Goal: Information Seeking & Learning: Find specific fact

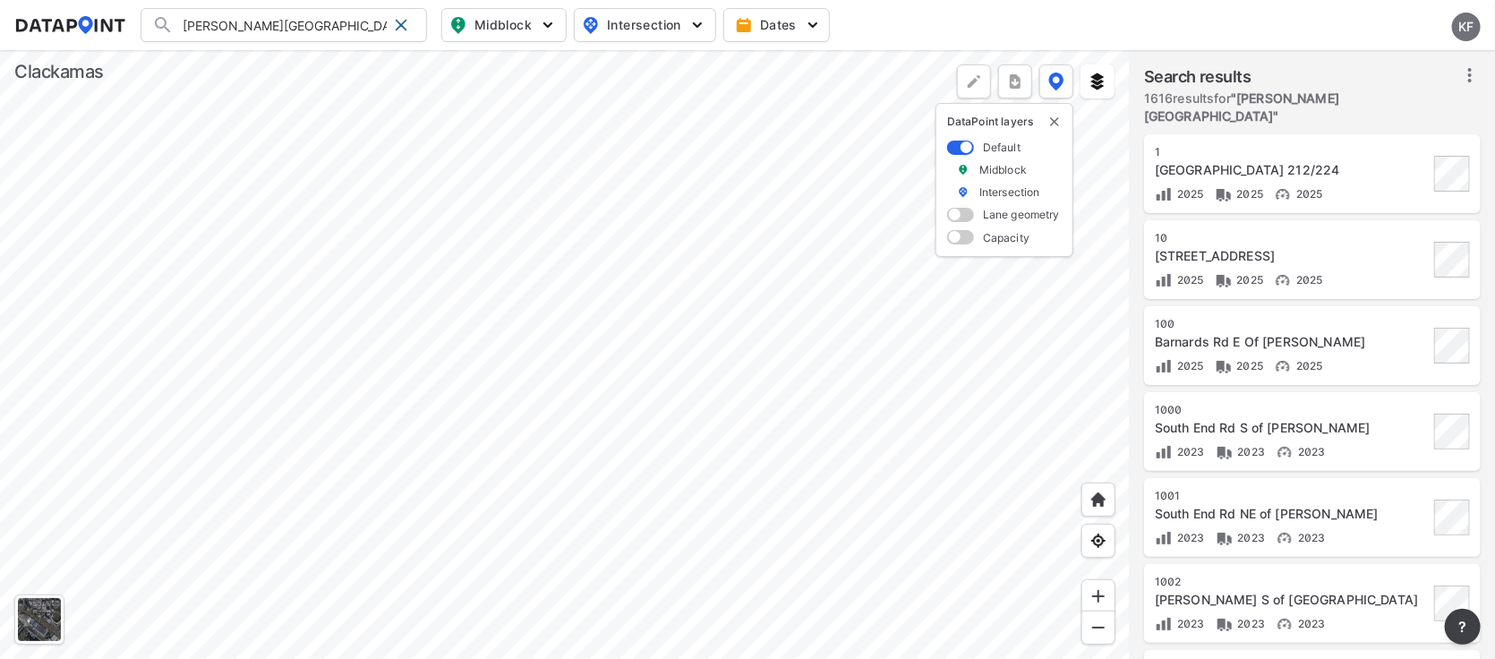
click at [531, 142] on div at bounding box center [565, 354] width 1130 height 609
click at [1099, 627] on img at bounding box center [1099, 628] width 18 height 18
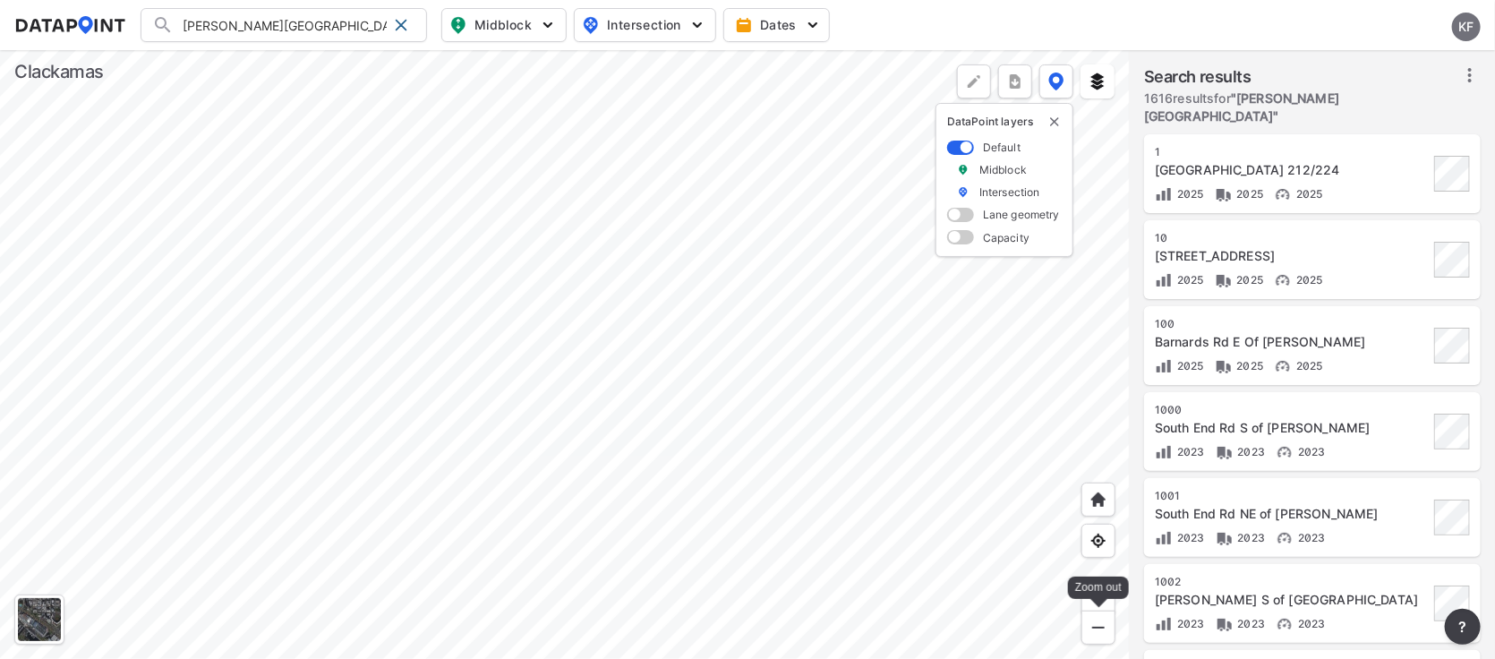
click at [1099, 627] on img at bounding box center [1099, 628] width 18 height 18
click at [940, 387] on div at bounding box center [565, 354] width 1130 height 609
click at [1098, 594] on img at bounding box center [1099, 596] width 18 height 18
click at [672, 438] on div at bounding box center [565, 354] width 1130 height 609
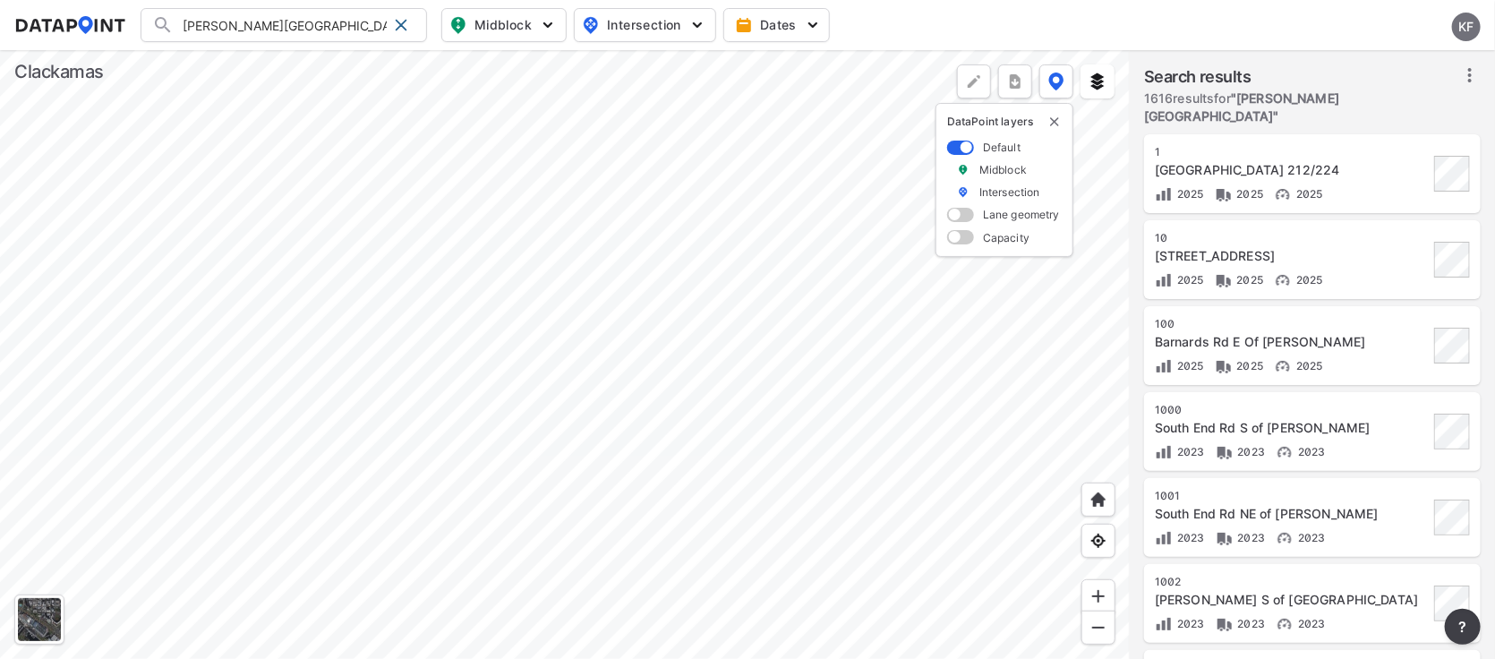
click at [637, 594] on div at bounding box center [565, 354] width 1130 height 609
click at [884, 585] on div at bounding box center [565, 354] width 1130 height 609
click at [1099, 591] on img at bounding box center [1099, 596] width 18 height 18
click at [1098, 593] on img at bounding box center [1099, 596] width 18 height 18
click at [1098, 534] on img at bounding box center [1099, 541] width 18 height 18
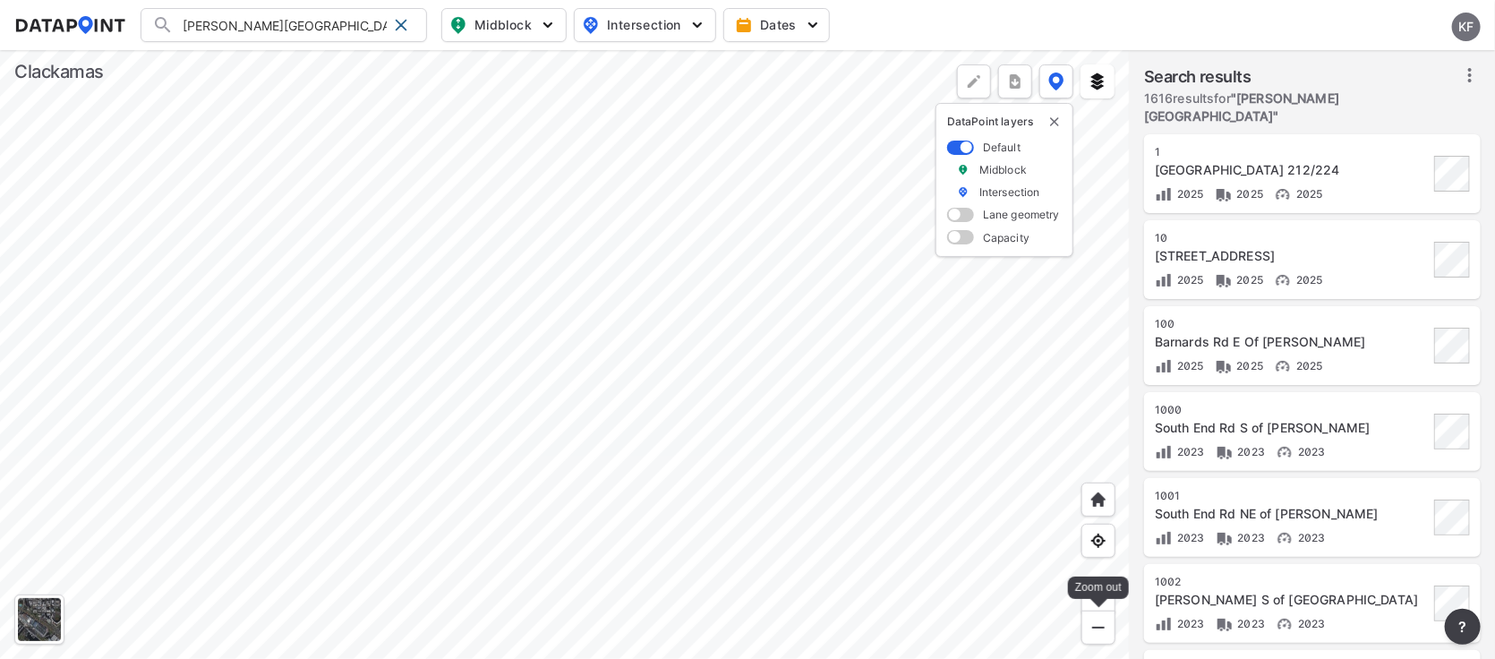
click at [1094, 625] on img at bounding box center [1099, 628] width 18 height 18
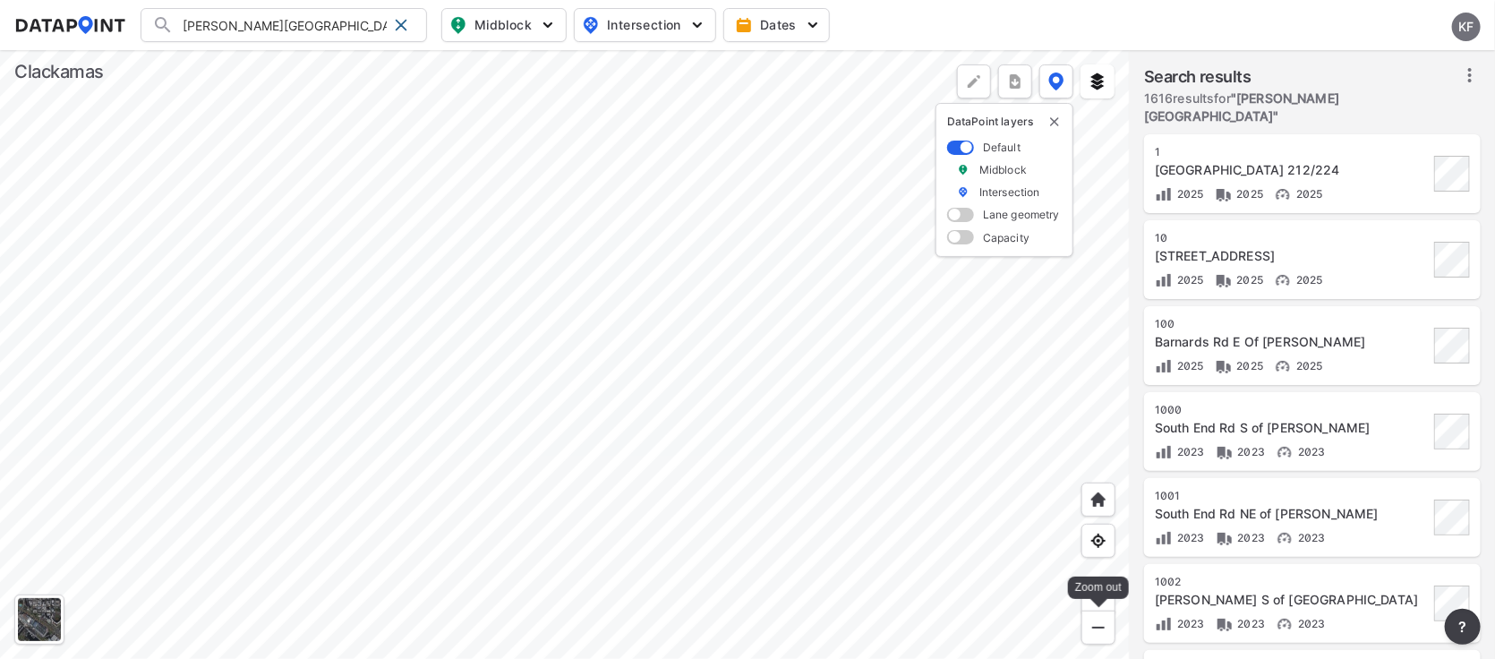
click at [1094, 625] on img at bounding box center [1099, 628] width 18 height 18
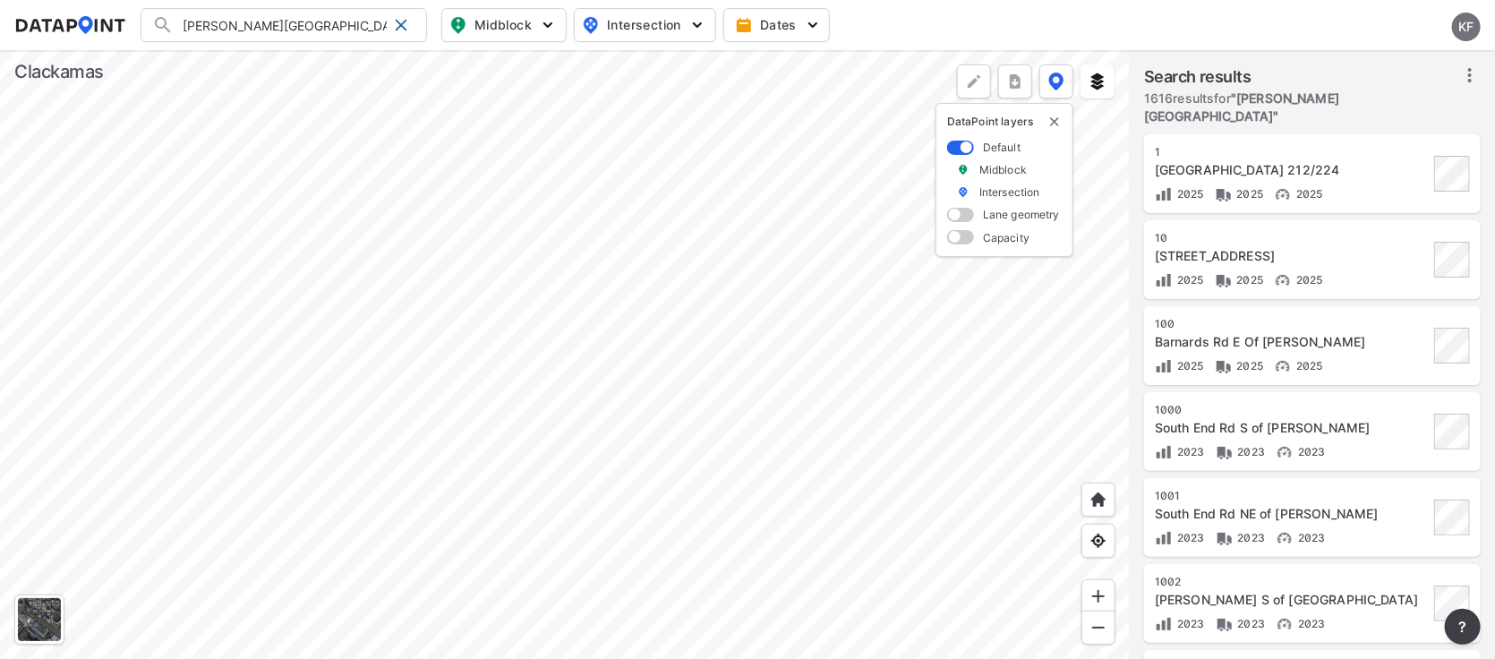
click at [758, 509] on div at bounding box center [565, 354] width 1130 height 609
click at [1094, 597] on img at bounding box center [1099, 596] width 18 height 18
click at [912, 389] on div at bounding box center [565, 354] width 1130 height 609
click at [816, 427] on div at bounding box center [565, 354] width 1130 height 609
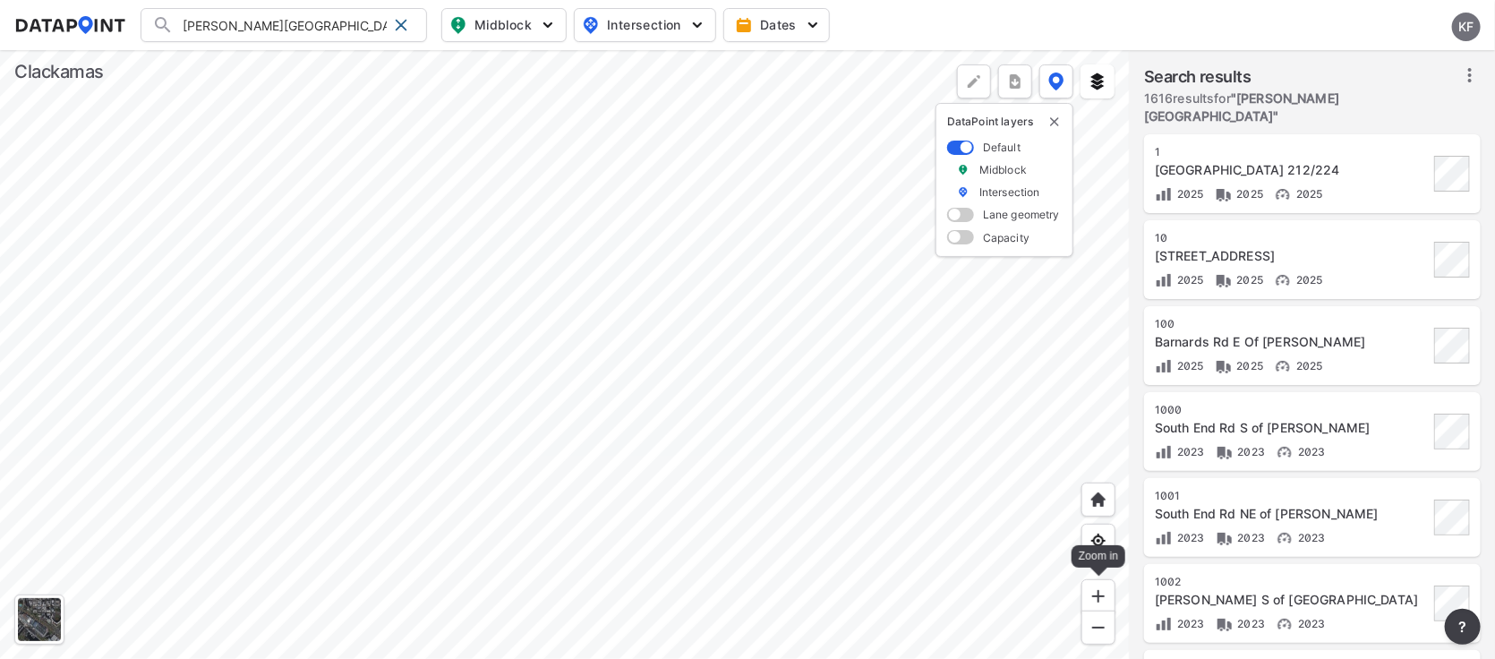
click at [1102, 594] on img at bounding box center [1099, 596] width 18 height 18
click at [1102, 584] on div at bounding box center [1098, 596] width 34 height 34
click at [1102, 597] on img at bounding box center [1099, 596] width 18 height 18
click at [806, 545] on div at bounding box center [565, 354] width 1130 height 609
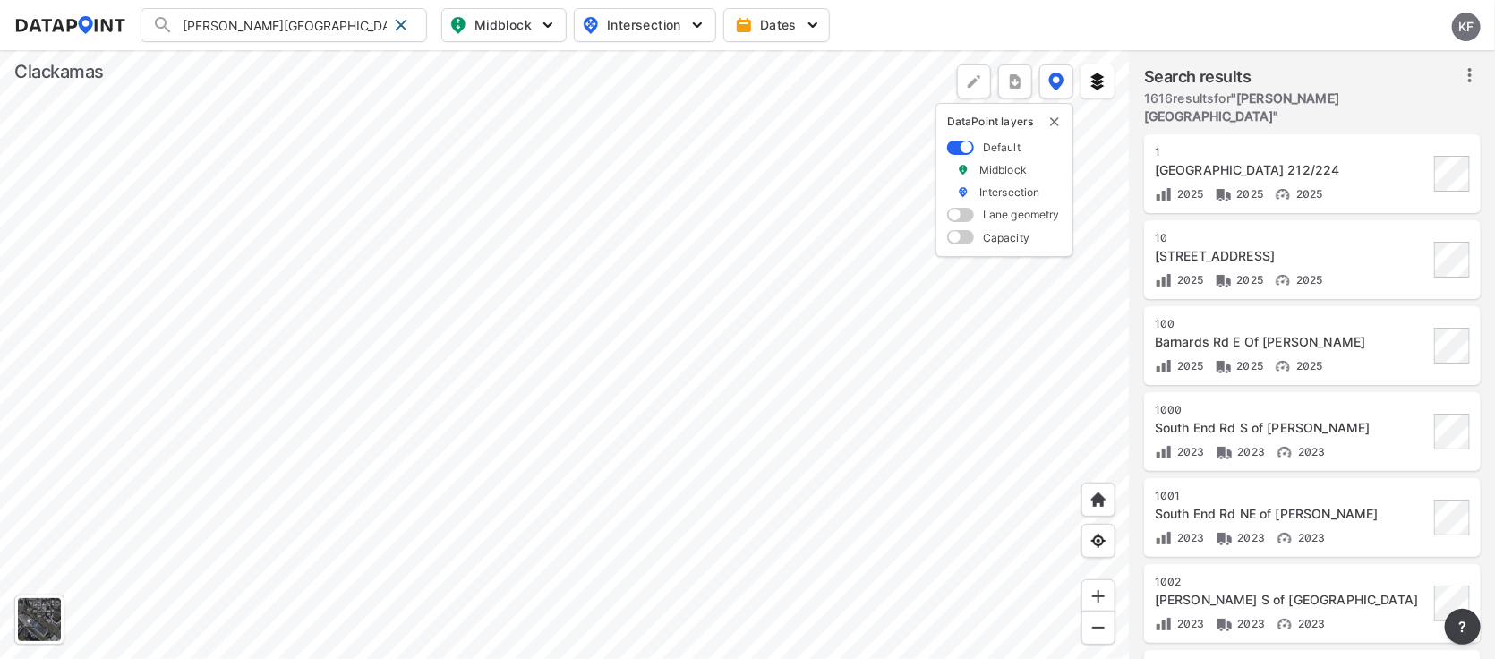
click at [631, 466] on div at bounding box center [565, 354] width 1130 height 609
click at [693, 526] on div at bounding box center [565, 354] width 1130 height 609
click at [889, 477] on div at bounding box center [565, 354] width 1130 height 609
click at [1100, 588] on img at bounding box center [1099, 596] width 18 height 18
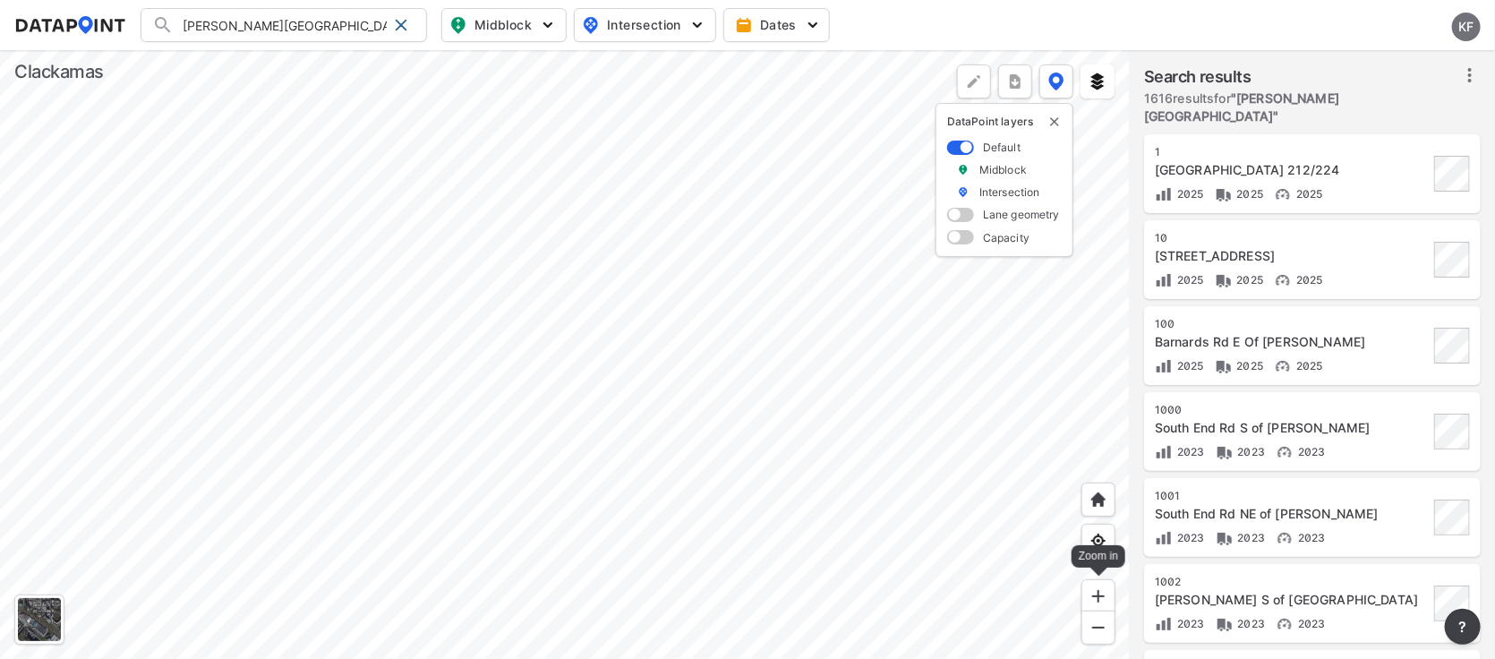
click at [1100, 588] on img at bounding box center [1099, 596] width 18 height 18
click at [713, 414] on div at bounding box center [565, 354] width 1130 height 609
click at [642, 338] on div at bounding box center [565, 354] width 1130 height 609
click at [118, 252] on div at bounding box center [565, 354] width 1130 height 609
click at [161, 221] on div at bounding box center [565, 354] width 1130 height 609
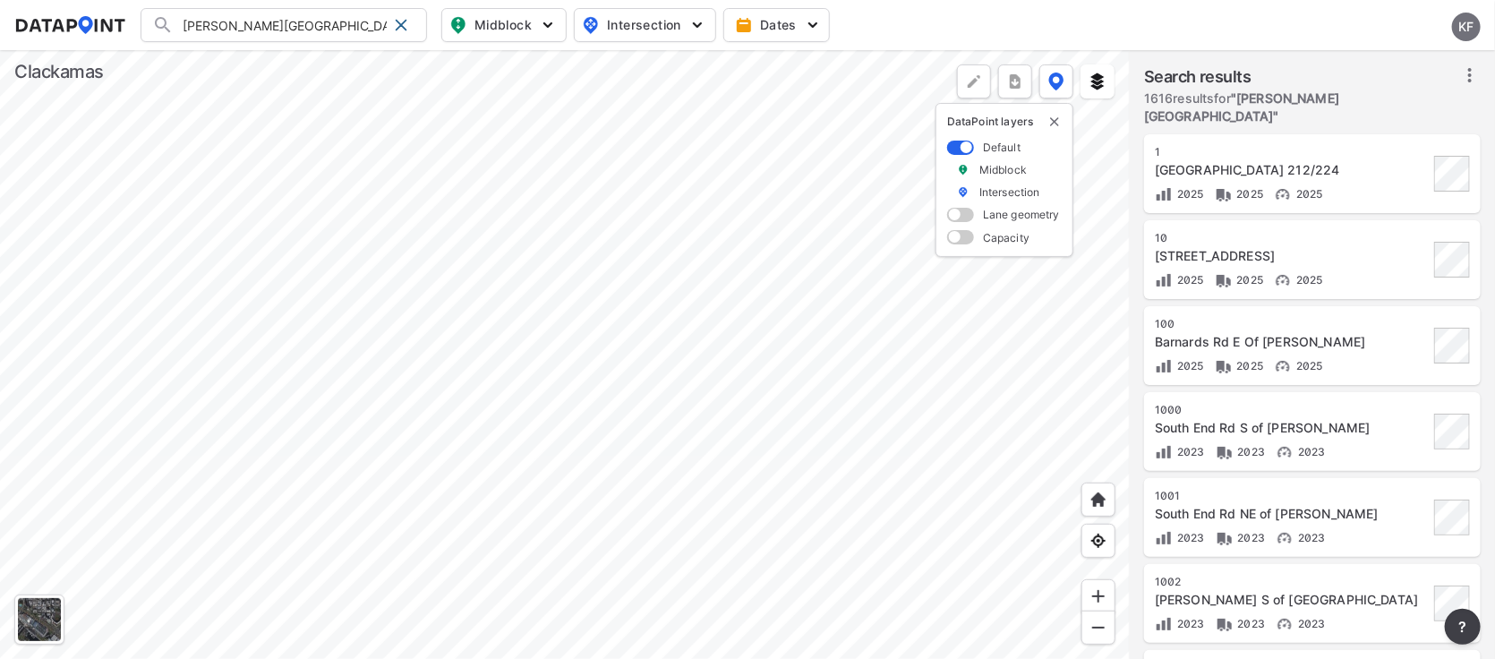
click at [146, 200] on div at bounding box center [565, 354] width 1130 height 609
click at [321, 264] on div at bounding box center [565, 354] width 1130 height 609
click at [250, 339] on div at bounding box center [565, 354] width 1130 height 609
click at [435, 408] on div at bounding box center [565, 354] width 1130 height 609
click at [479, 500] on div at bounding box center [565, 354] width 1130 height 609
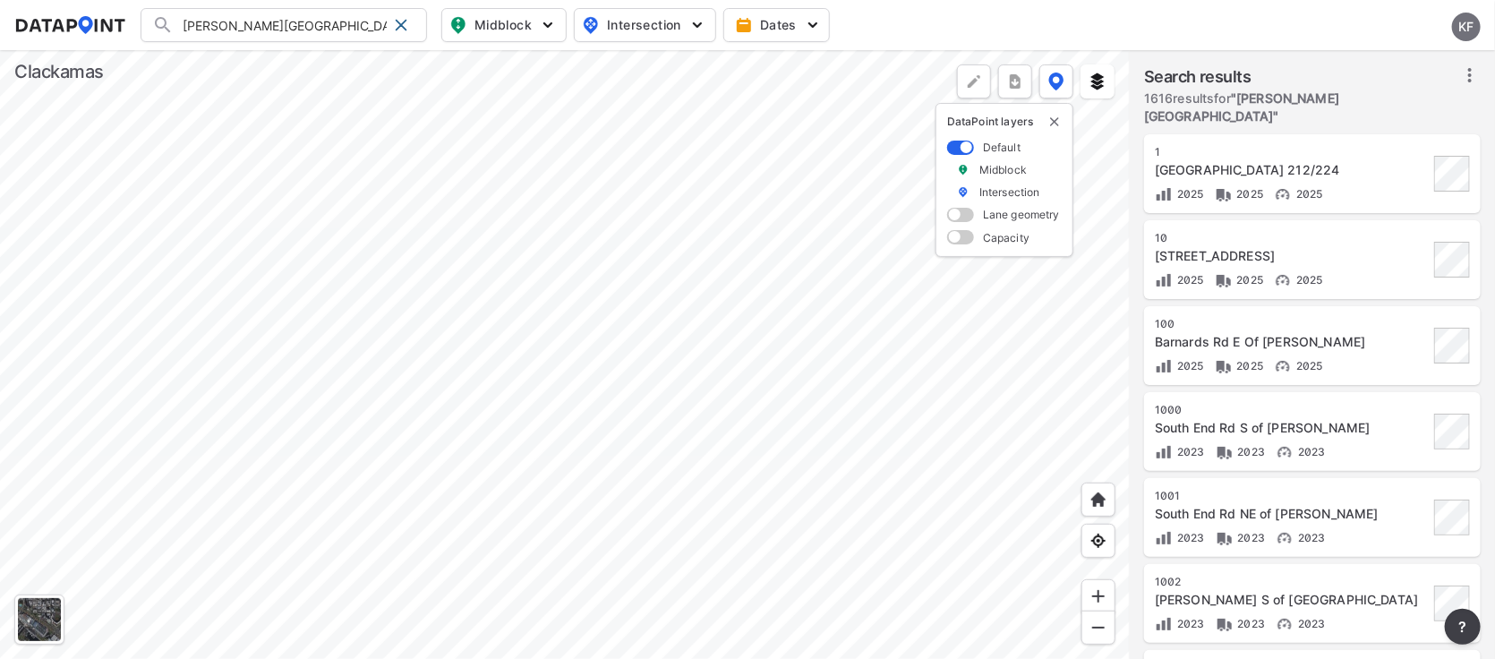
click at [436, 429] on div at bounding box center [565, 354] width 1130 height 609
click at [459, 433] on div at bounding box center [565, 354] width 1130 height 609
click at [637, 531] on div at bounding box center [565, 354] width 1130 height 609
click at [255, 526] on div at bounding box center [565, 354] width 1130 height 609
click at [278, 346] on div at bounding box center [565, 354] width 1130 height 609
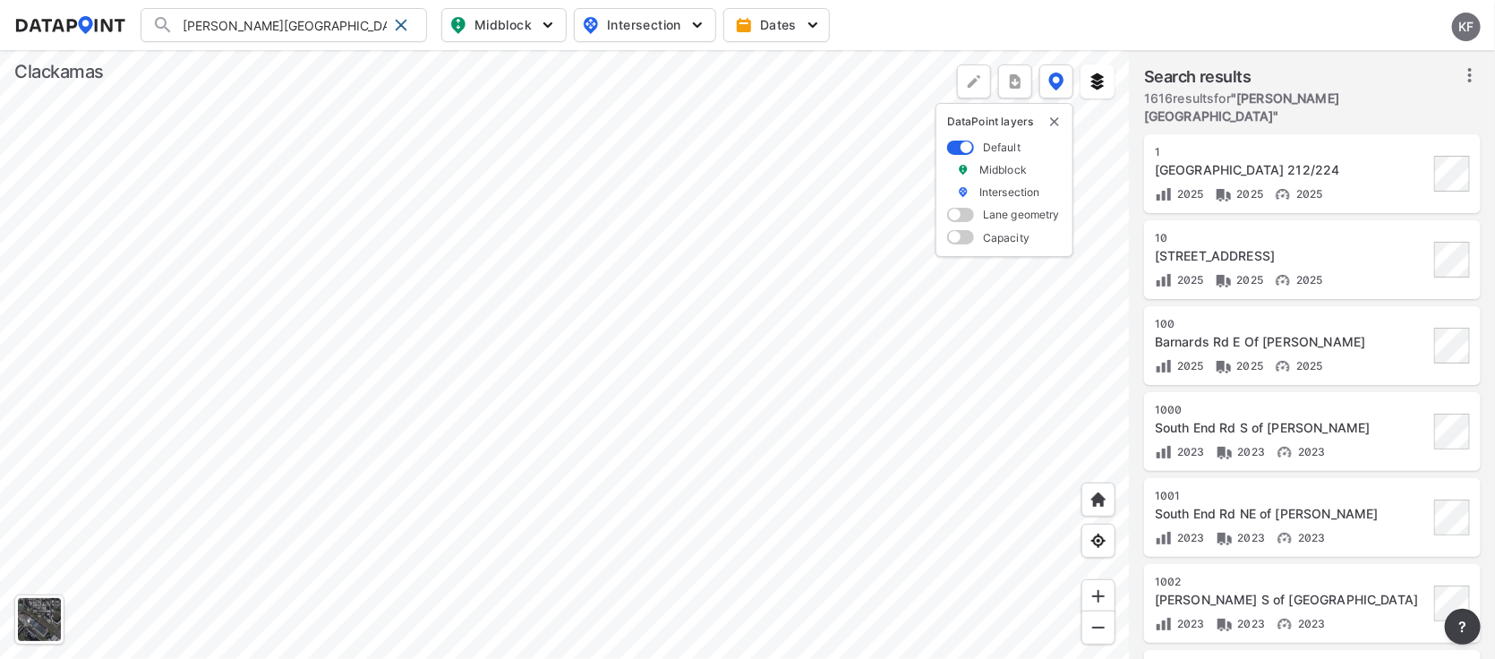
click at [672, 377] on div at bounding box center [565, 354] width 1130 height 609
click at [843, 369] on div at bounding box center [565, 354] width 1130 height 609
click at [363, 266] on div at bounding box center [565, 354] width 1130 height 609
click at [635, 317] on div at bounding box center [565, 354] width 1130 height 609
click at [1055, 124] on img "delete" at bounding box center [1054, 122] width 14 height 14
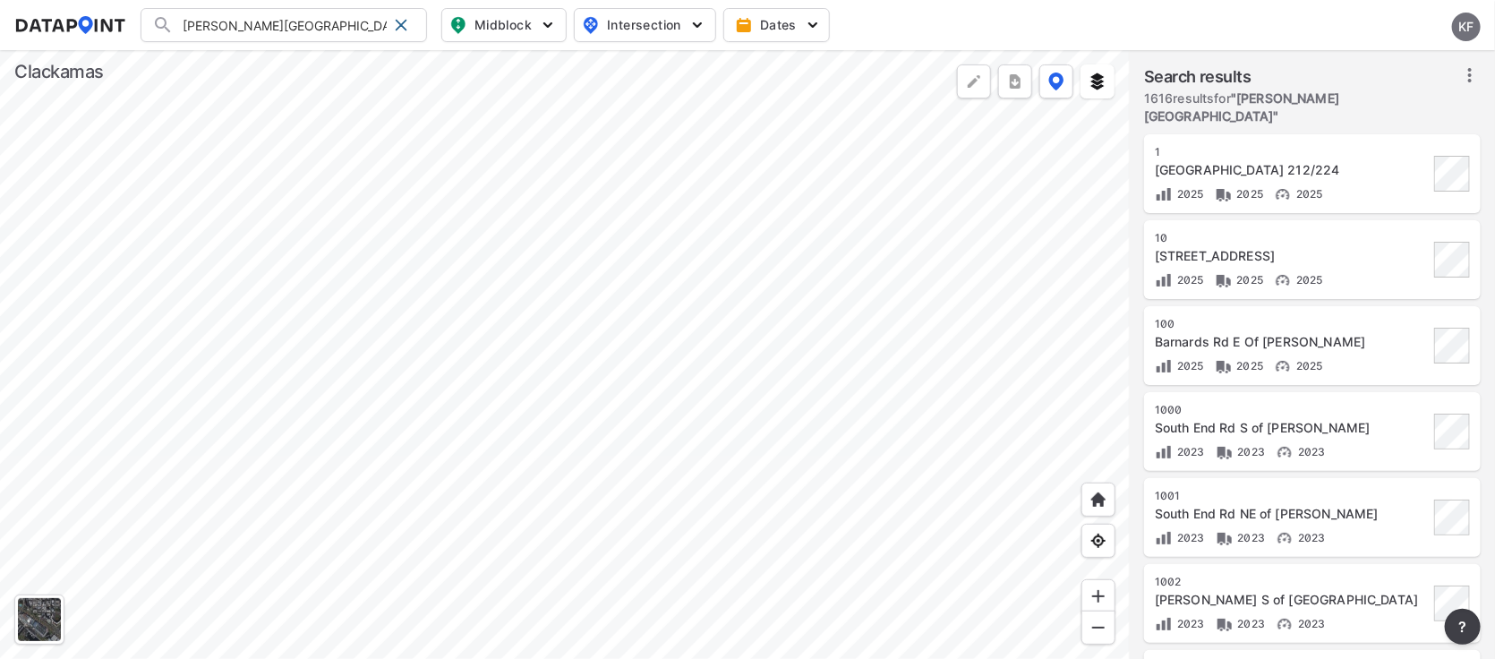
click at [794, 84] on div at bounding box center [565, 354] width 1130 height 609
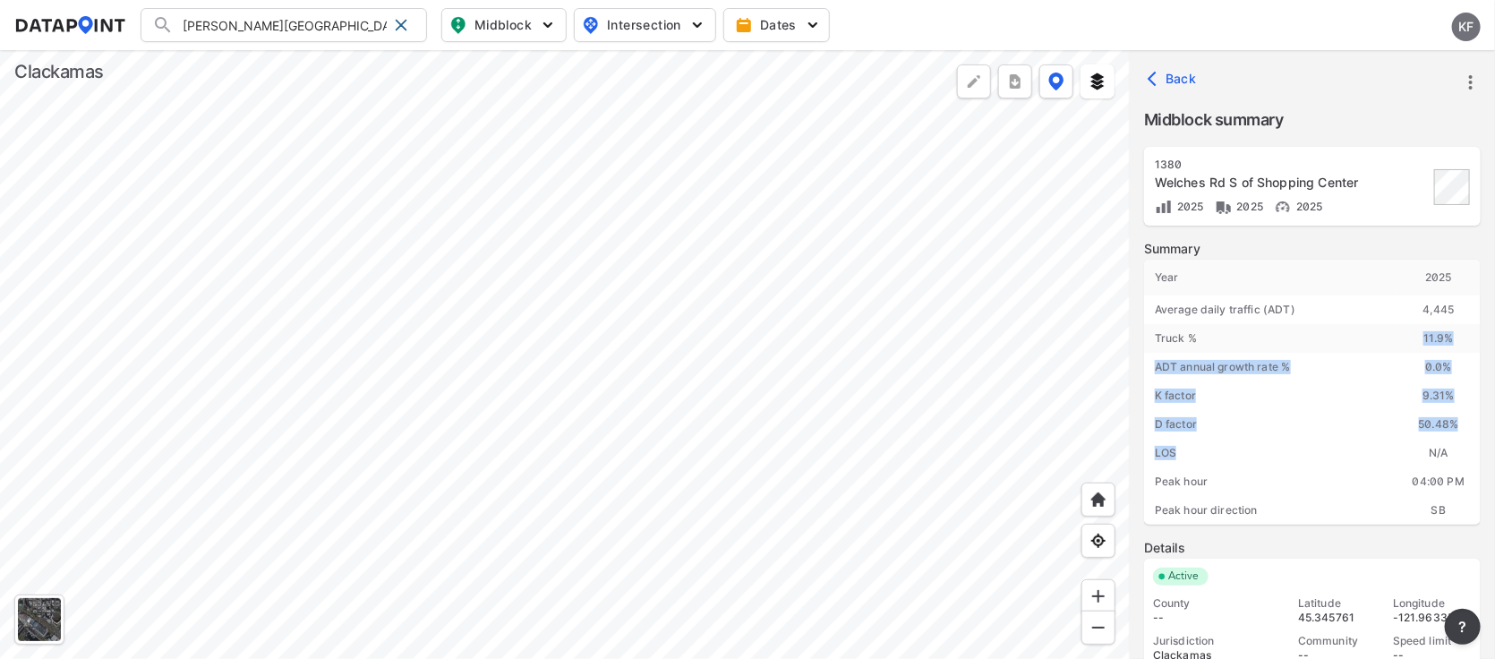
drag, startPoint x: 1224, startPoint y: 454, endPoint x: 1256, endPoint y: 329, distance: 129.4
click at [1256, 329] on div "Year [DATE] Average daily traffic (ADT) 4,445 Truck % 11.9 % ADT annual growth …" at bounding box center [1312, 392] width 337 height 265
click at [1278, 396] on div "K factor" at bounding box center [1270, 395] width 252 height 29
click at [1493, 517] on div "1380 Welches Rd S of Shopping Center 2025 2025 2025 Summary Year [DATE] Average…" at bounding box center [1312, 427] width 365 height 560
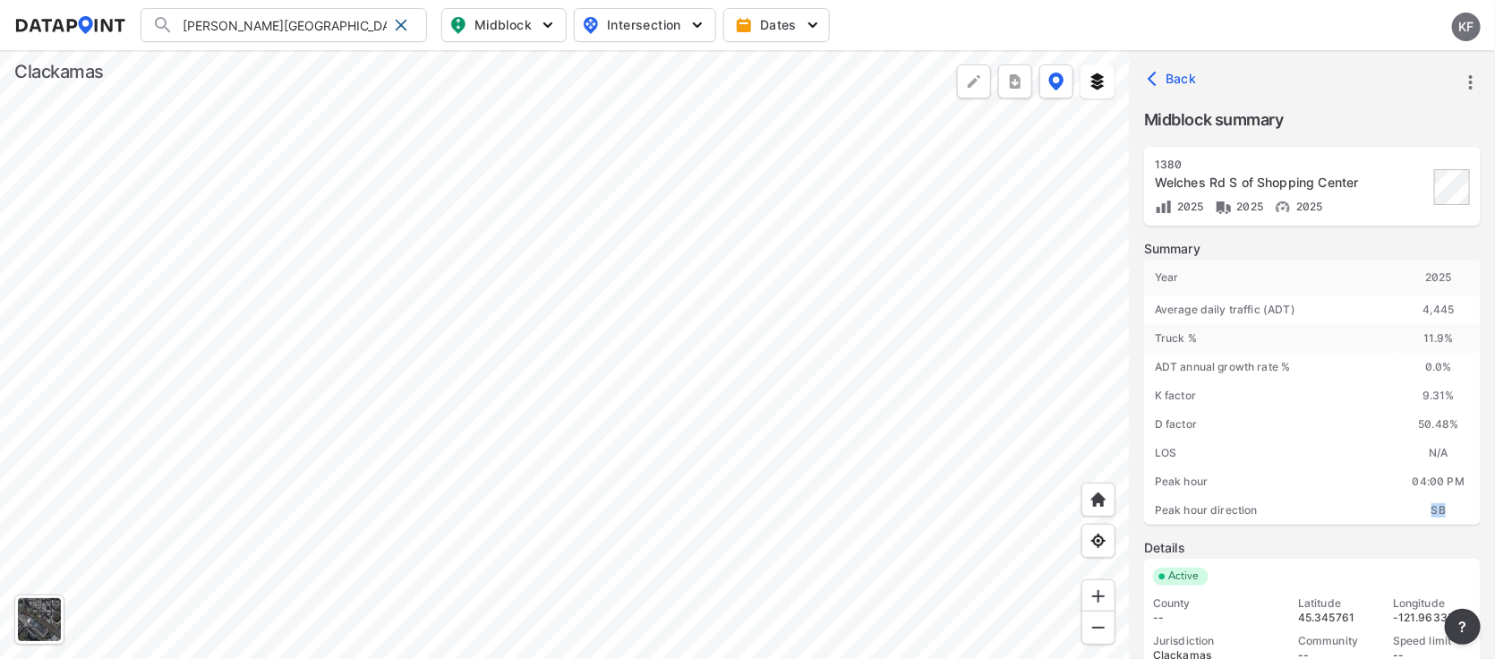
click at [1493, 517] on div "1380 Welches Rd S of Shopping Center 2025 2025 2025 Summary Year [DATE] Average…" at bounding box center [1312, 427] width 365 height 560
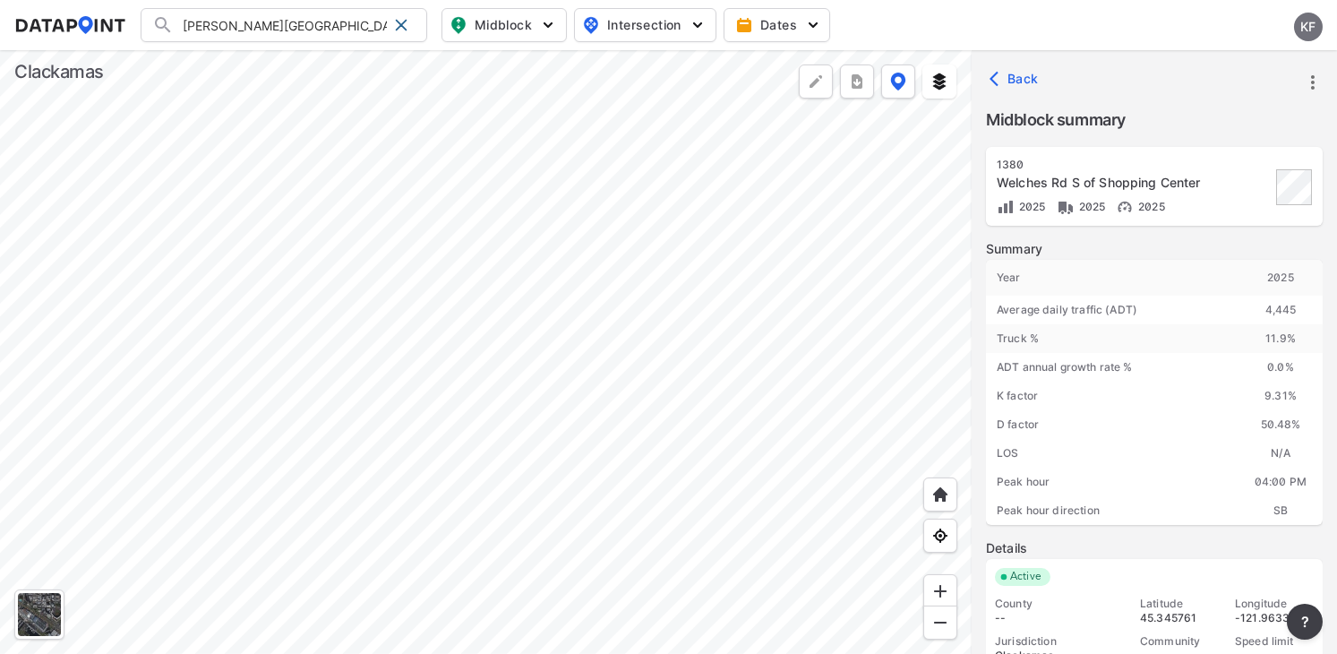
click at [1176, 567] on div "Active County -- Jurisdiction Clackamas Latitude 45.345761 Community -- Longitu…" at bounding box center [1154, 620] width 337 height 122
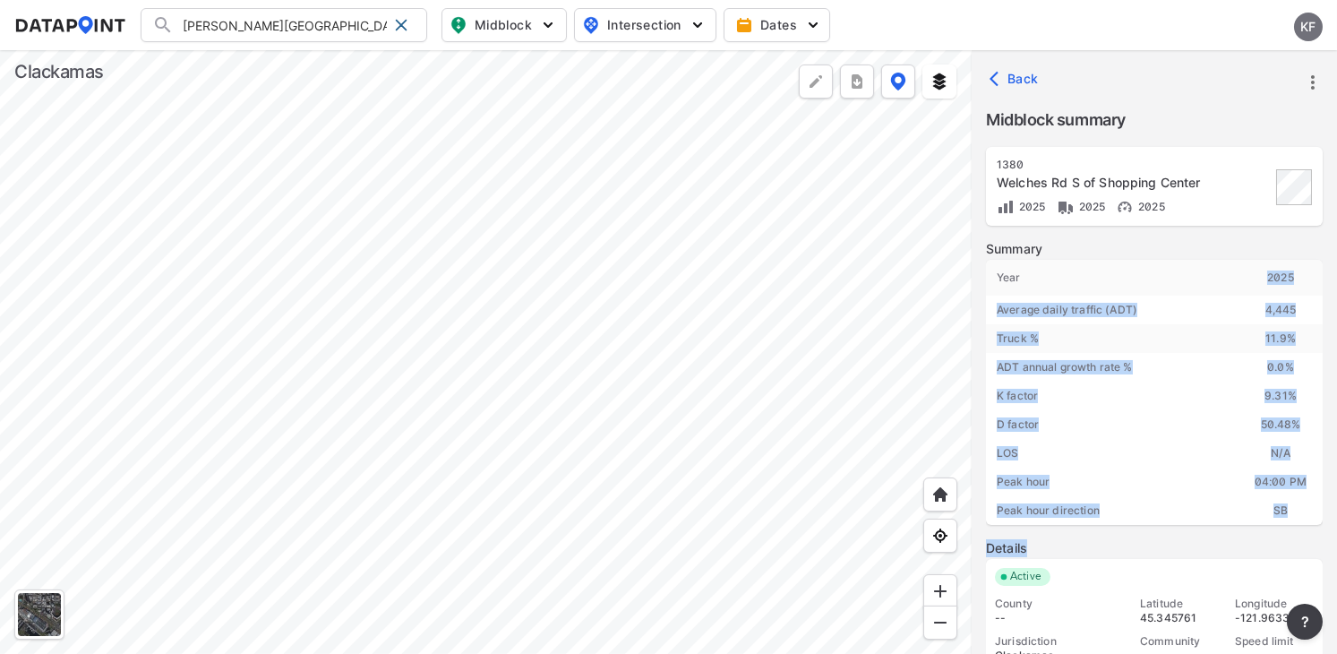
drag, startPoint x: 1215, startPoint y: 551, endPoint x: 1207, endPoint y: 282, distance: 268.7
click at [1207, 282] on div "Summary Year [DATE] Average daily traffic (ADT) 4,445 Truck % 11.9 % ADT annual…" at bounding box center [1154, 497] width 337 height 515
click at [1207, 282] on div "Year" at bounding box center [1112, 278] width 252 height 36
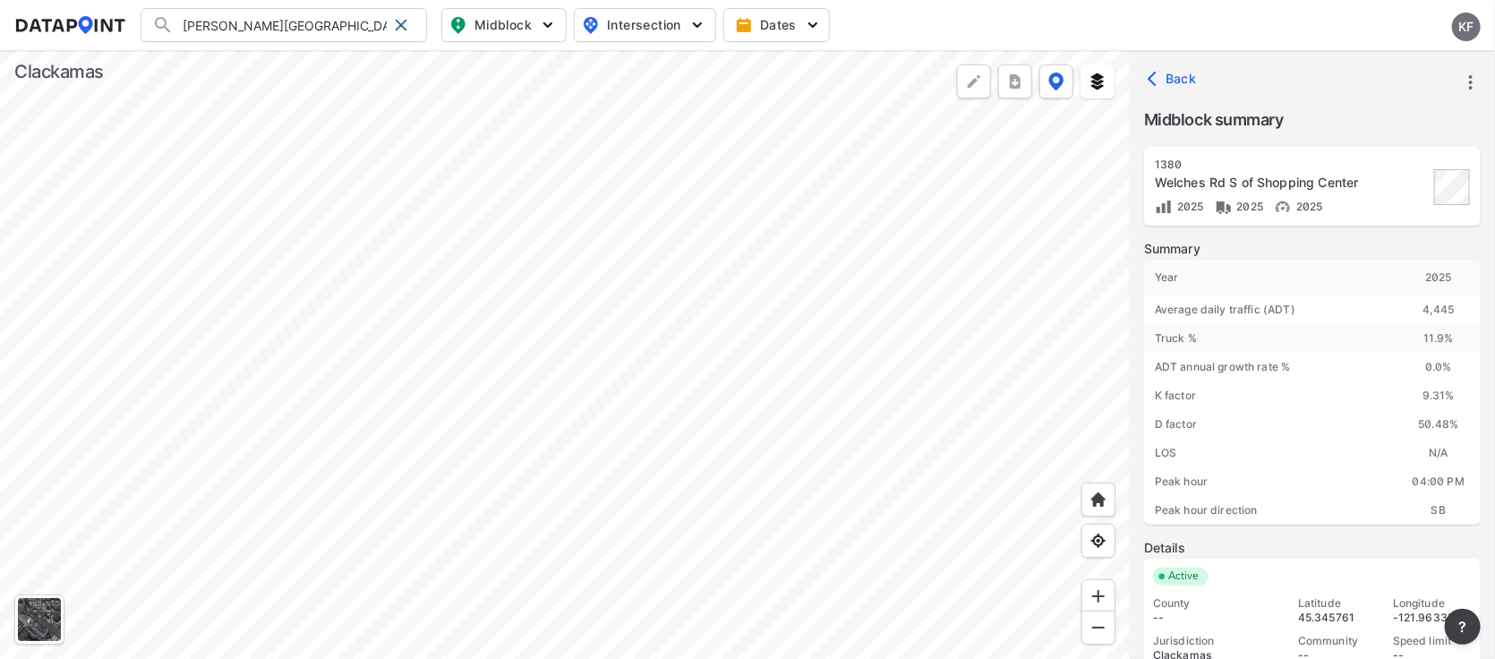
click at [826, 124] on div at bounding box center [565, 354] width 1130 height 609
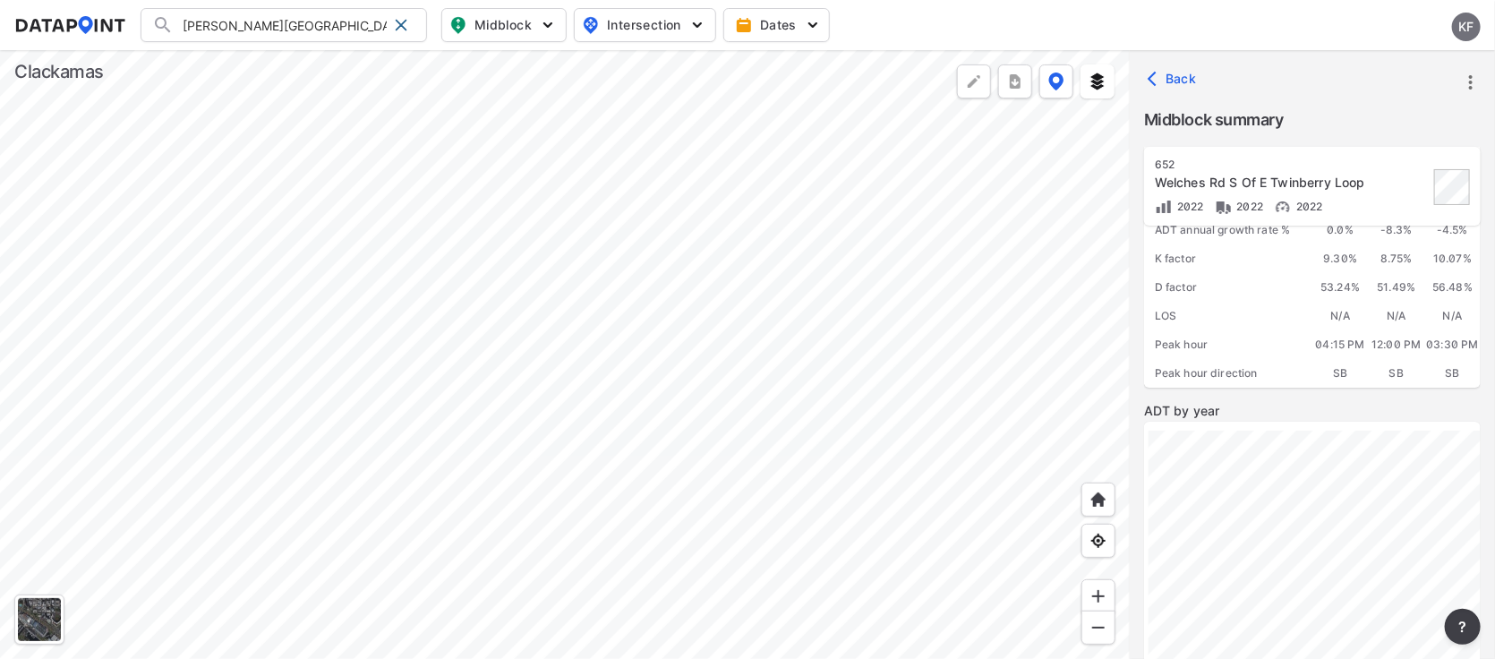
scroll to position [390, 0]
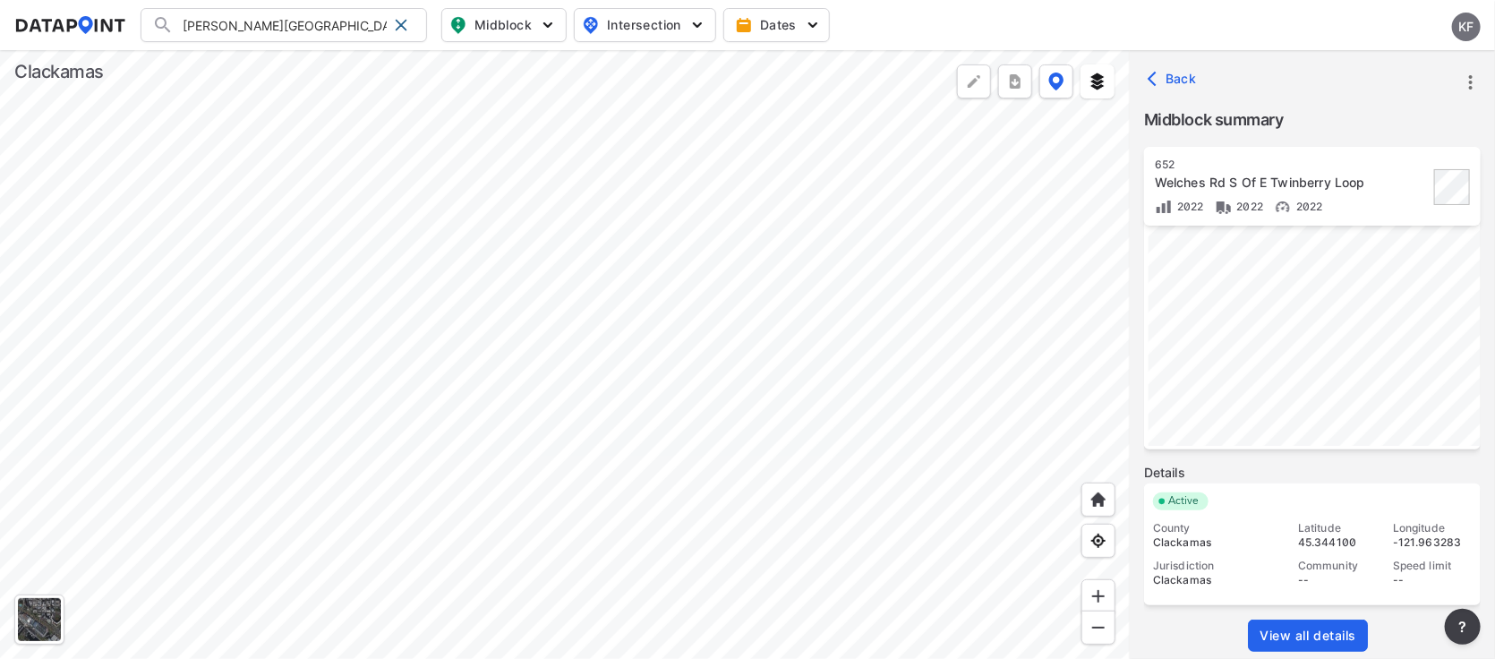
click at [790, 87] on div at bounding box center [565, 354] width 1130 height 609
click at [793, 86] on div at bounding box center [565, 354] width 1130 height 609
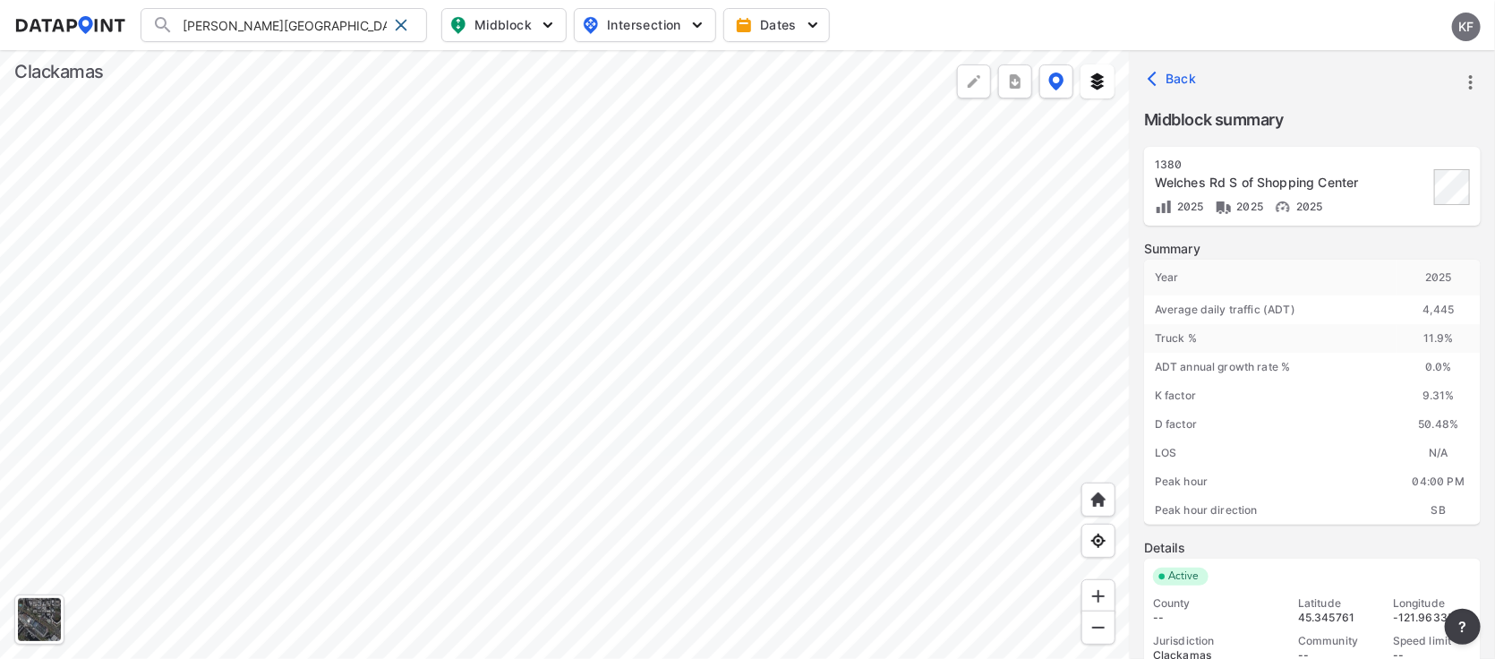
scroll to position [75, 0]
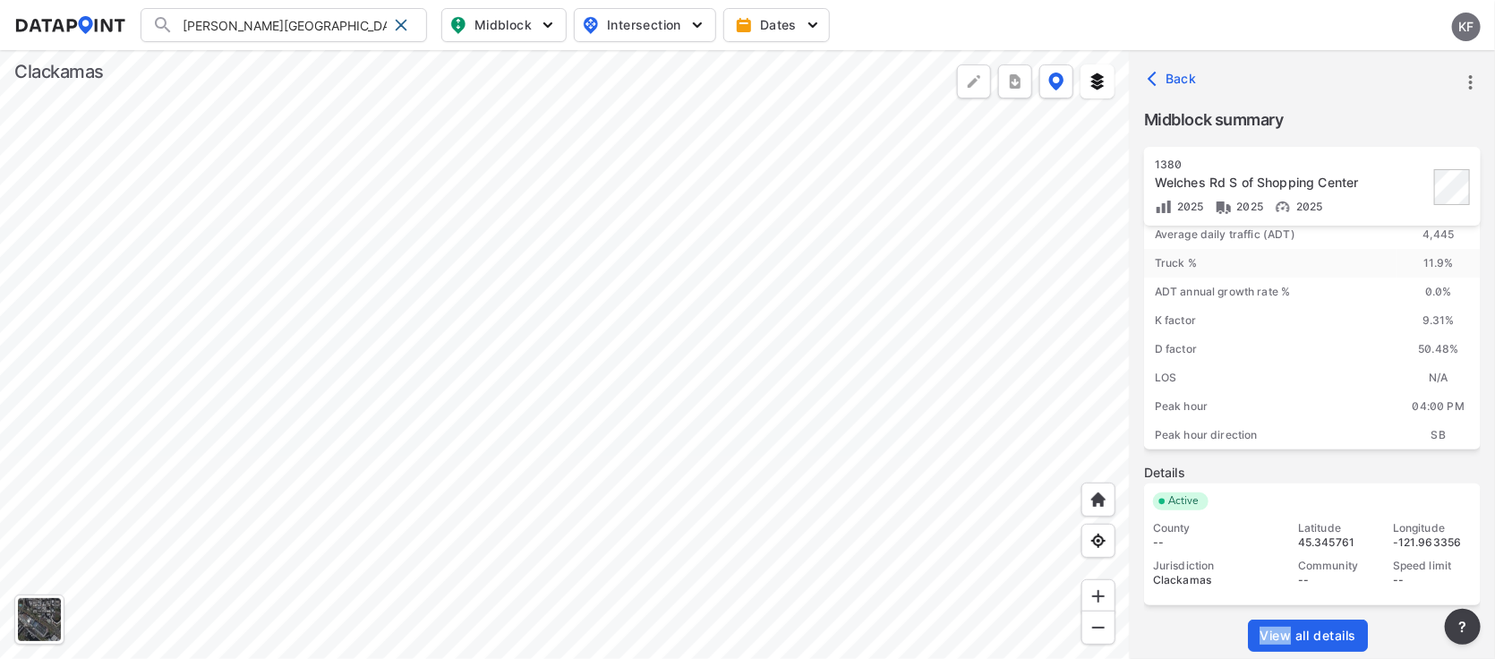
click at [1291, 615] on div "Summary Year [DATE] Average daily traffic (ADT) 4,445 Truck % 11.9 % ADT annual…" at bounding box center [1312, 422] width 337 height 515
click at [1274, 620] on link "View all details" at bounding box center [1308, 636] width 120 height 32
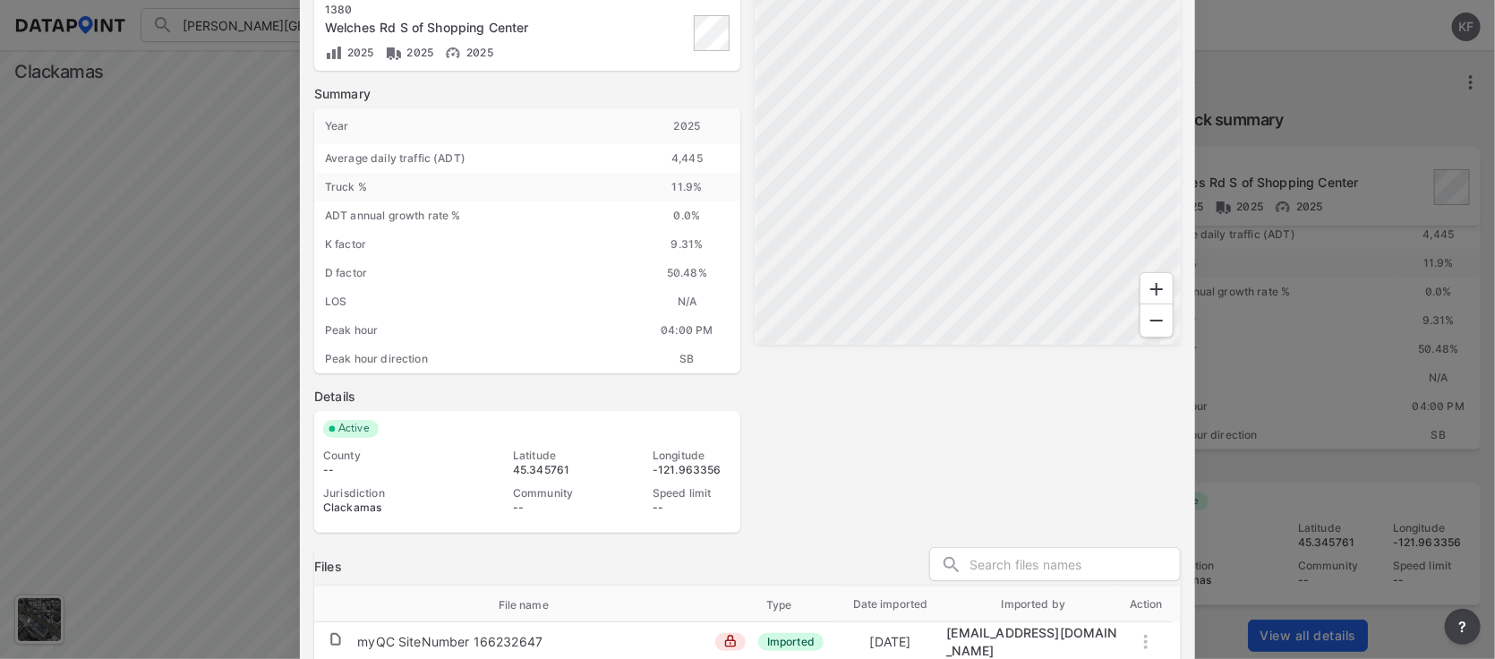
click at [972, 436] on div "Map" at bounding box center [968, 251] width 426 height 564
drag, startPoint x: 952, startPoint y: 447, endPoint x: 1016, endPoint y: 400, distance: 79.5
click at [1016, 400] on div "Map" at bounding box center [968, 251] width 426 height 564
drag, startPoint x: 825, startPoint y: 444, endPoint x: 896, endPoint y: 418, distance: 75.3
click at [927, 394] on div "Map" at bounding box center [968, 251] width 426 height 564
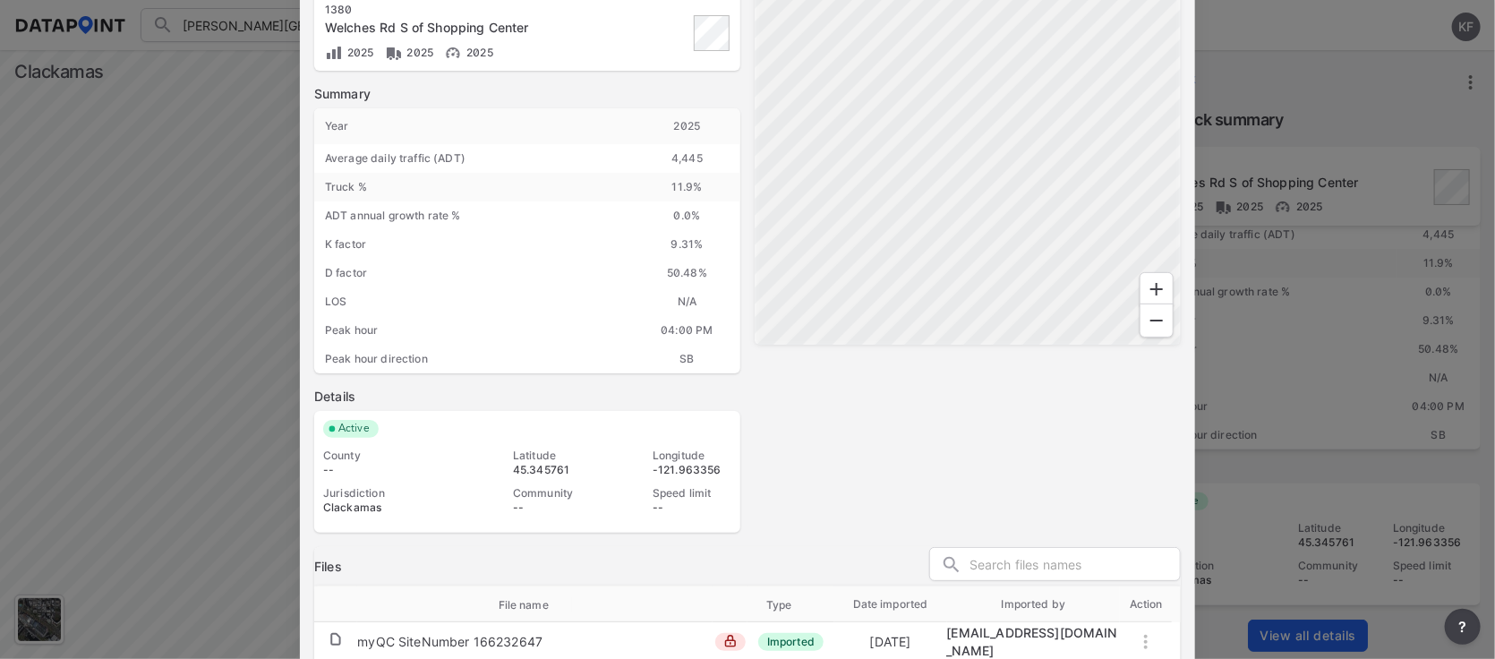
drag, startPoint x: 902, startPoint y: 445, endPoint x: 901, endPoint y: 460, distance: 15.2
click at [902, 462] on div "Map" at bounding box center [968, 251] width 426 height 564
click at [877, 426] on div "Map" at bounding box center [968, 251] width 426 height 564
click at [1328, 332] on div at bounding box center [747, 329] width 1495 height 659
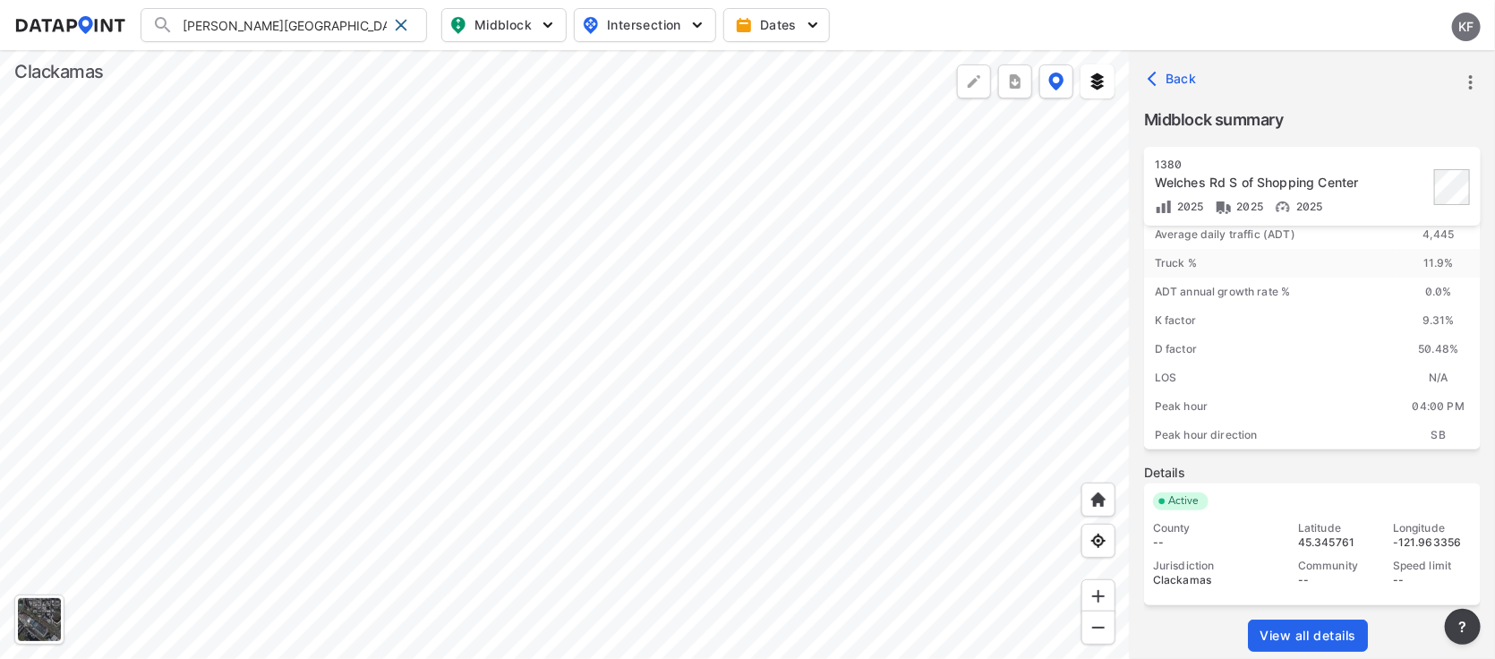
click at [1272, 629] on span "View all details" at bounding box center [1308, 636] width 97 height 18
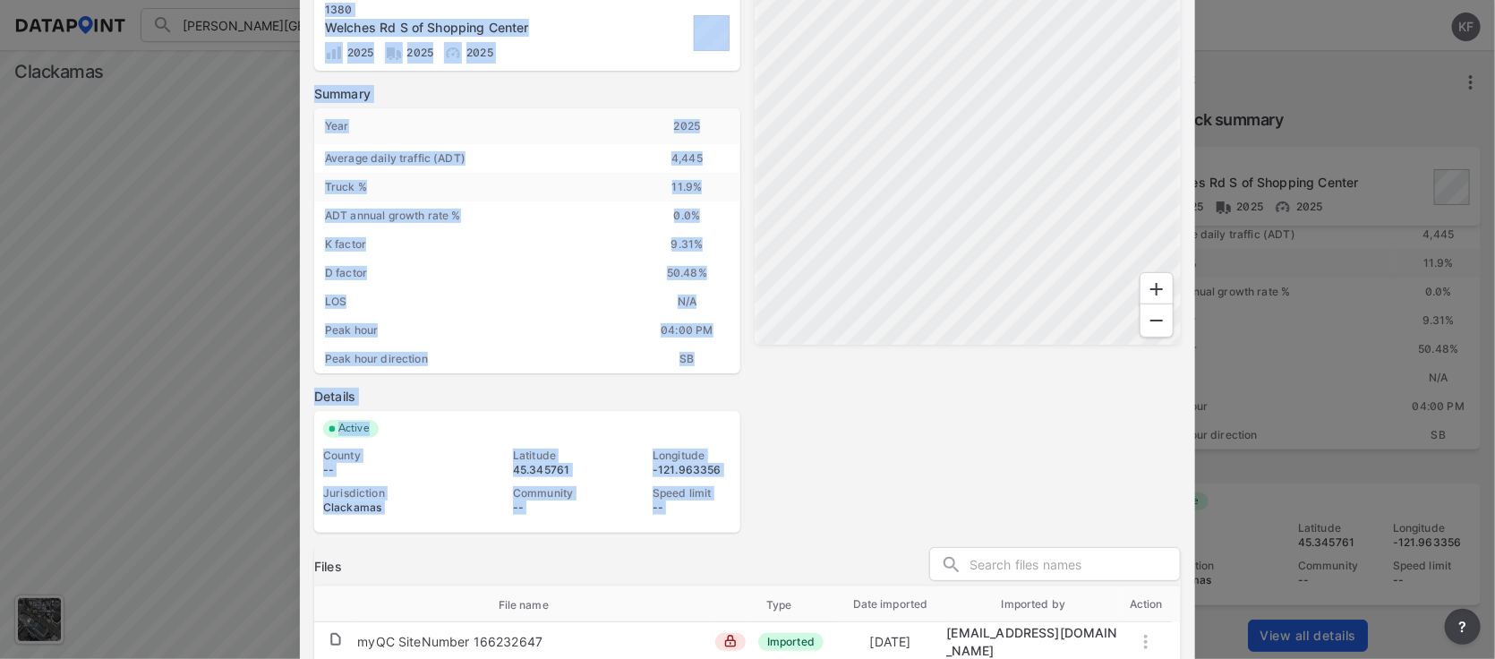
drag, startPoint x: 1188, startPoint y: 29, endPoint x: 1200, endPoint y: 132, distance: 103.6
click at [1200, 132] on div "Station details Traffic counts Export Station 1380 Welches Rd S of Shopping Cen…" at bounding box center [747, 329] width 1495 height 659
click at [934, 409] on div "Map" at bounding box center [968, 251] width 426 height 564
drag, startPoint x: 1068, startPoint y: 420, endPoint x: 1143, endPoint y: 437, distance: 77.1
click at [1143, 437] on div "Map" at bounding box center [968, 251] width 426 height 564
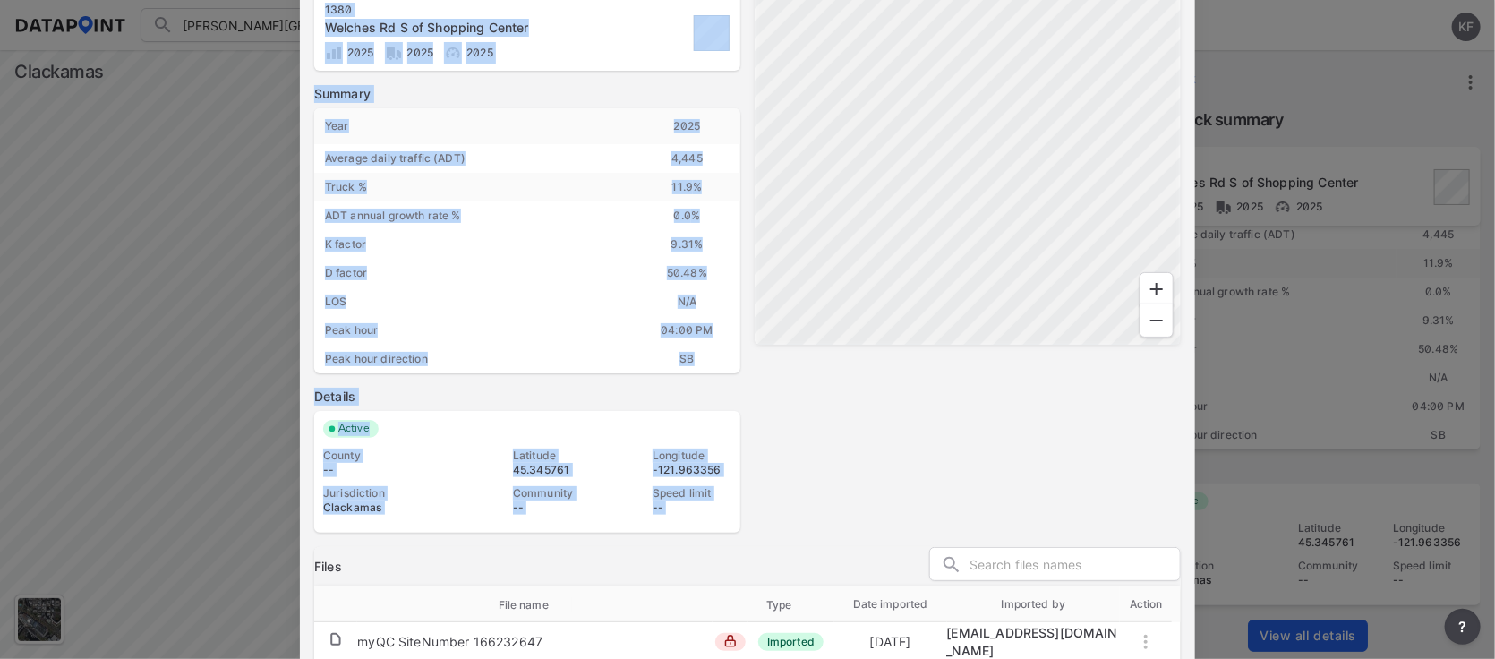
click at [913, 373] on div "Map" at bounding box center [968, 251] width 426 height 564
click at [515, 35] on div "Welches Rd S of Shopping Center" at bounding box center [462, 28] width 274 height 18
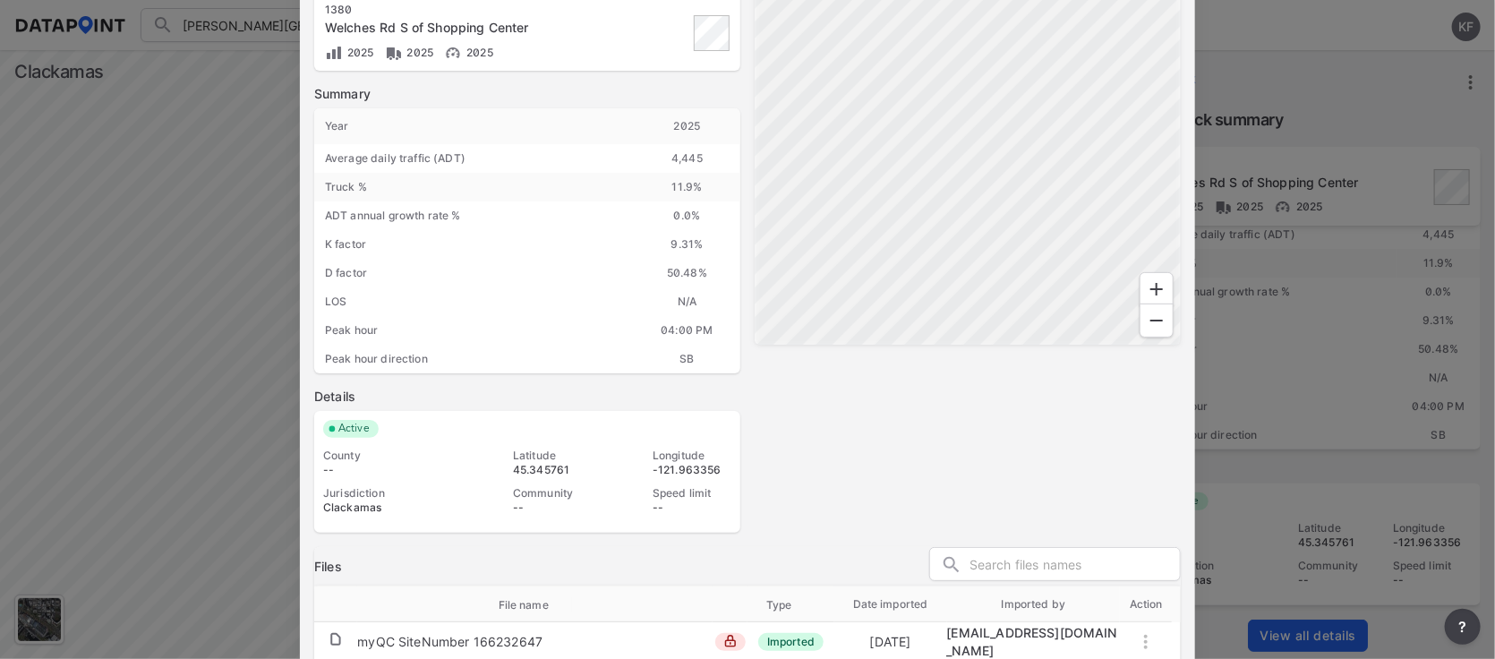
click at [854, 459] on div "Map" at bounding box center [968, 251] width 426 height 564
click at [396, 646] on div "myQC SiteNumber 166232647" at bounding box center [449, 642] width 185 height 18
click at [1142, 648] on td at bounding box center [1146, 642] width 52 height 34
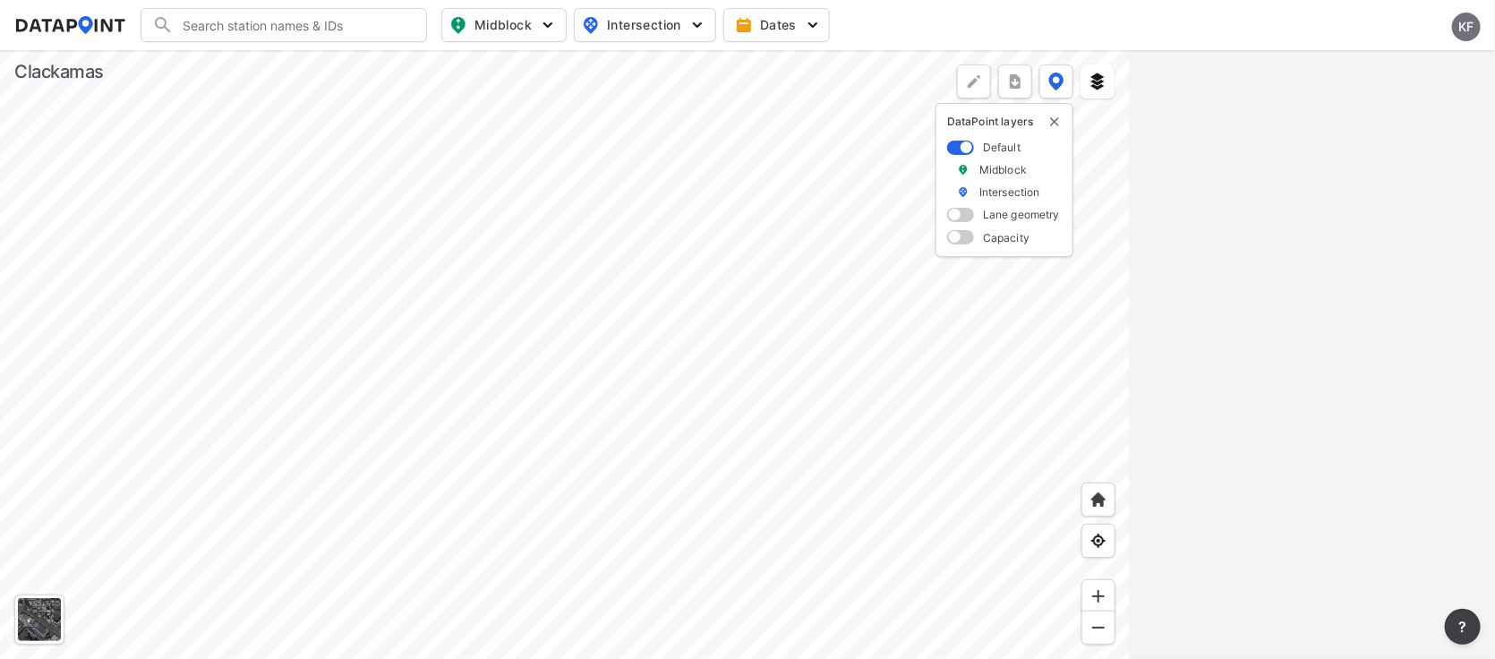
click at [320, 502] on div at bounding box center [565, 354] width 1130 height 609
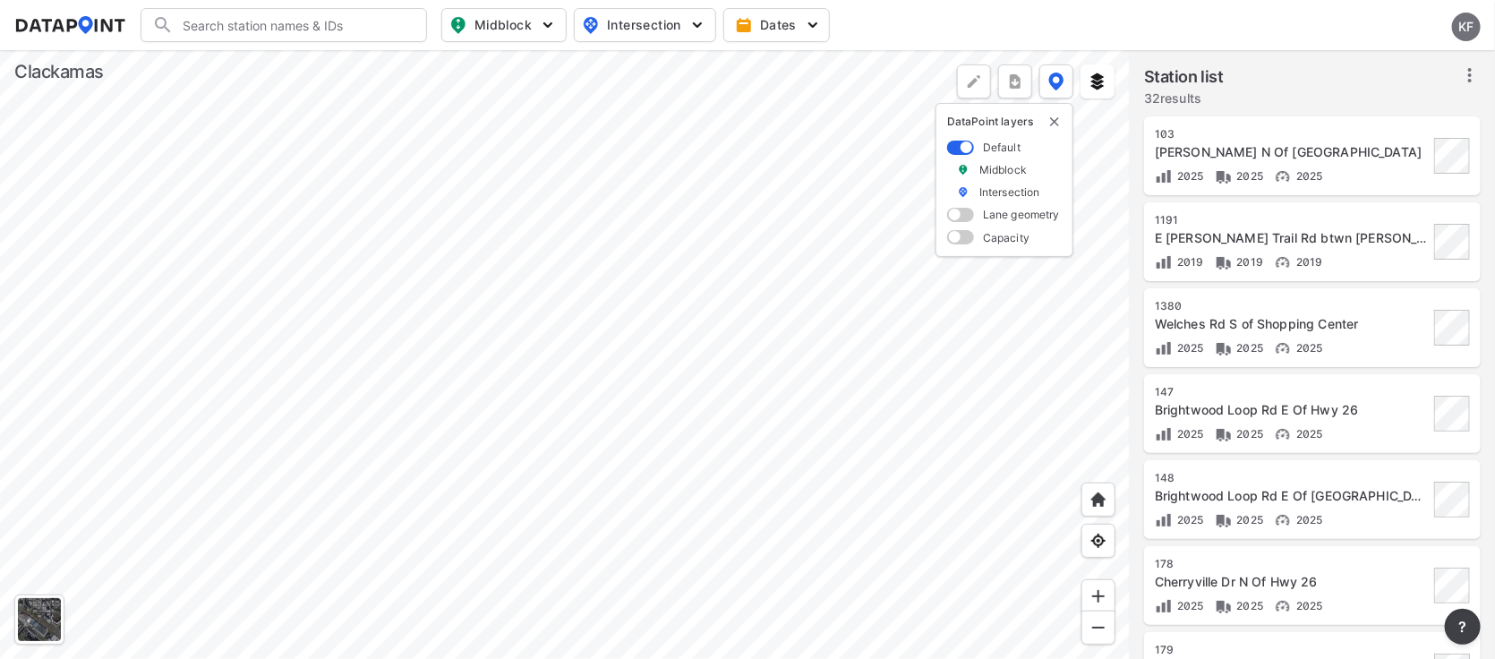
click at [340, 585] on div at bounding box center [565, 354] width 1130 height 609
click at [555, 355] on div at bounding box center [565, 354] width 1130 height 609
click at [560, 201] on div at bounding box center [565, 354] width 1130 height 609
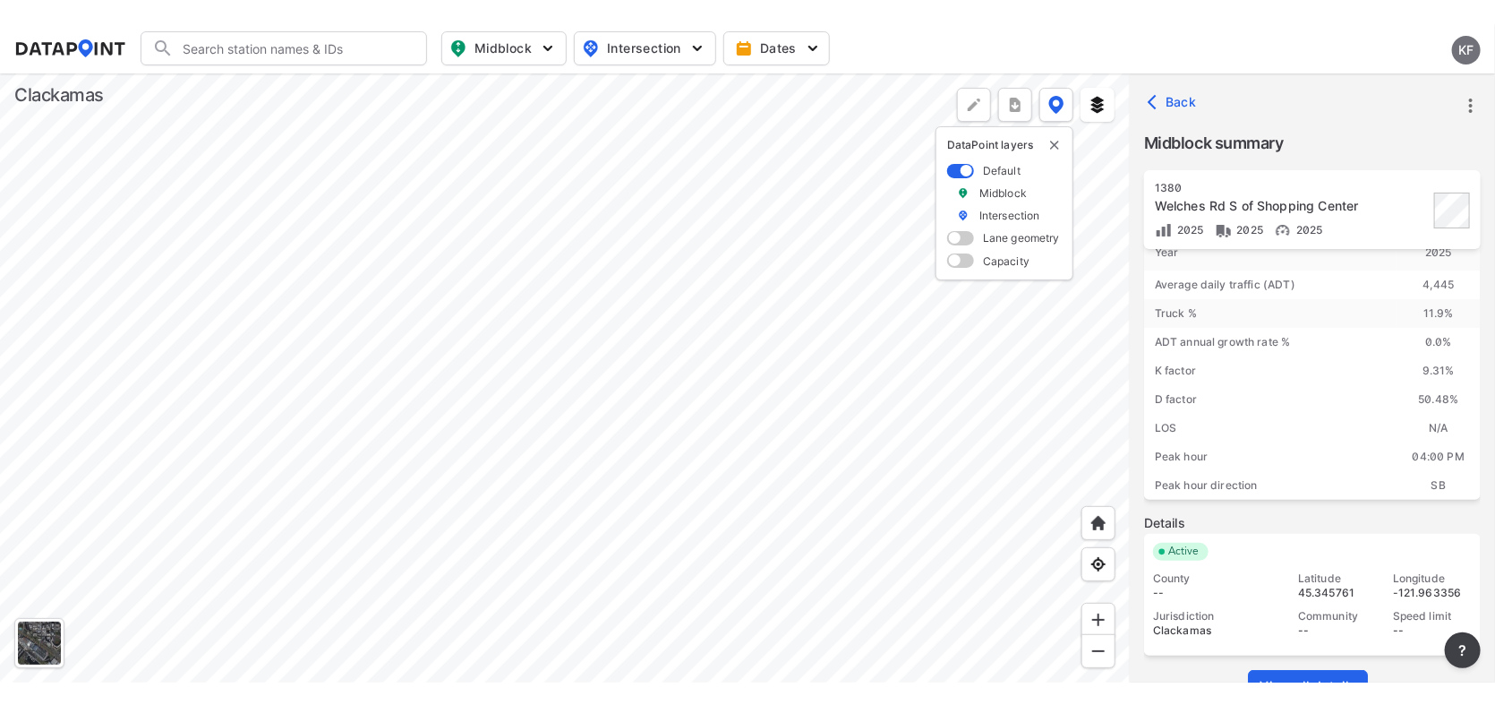
scroll to position [75, 0]
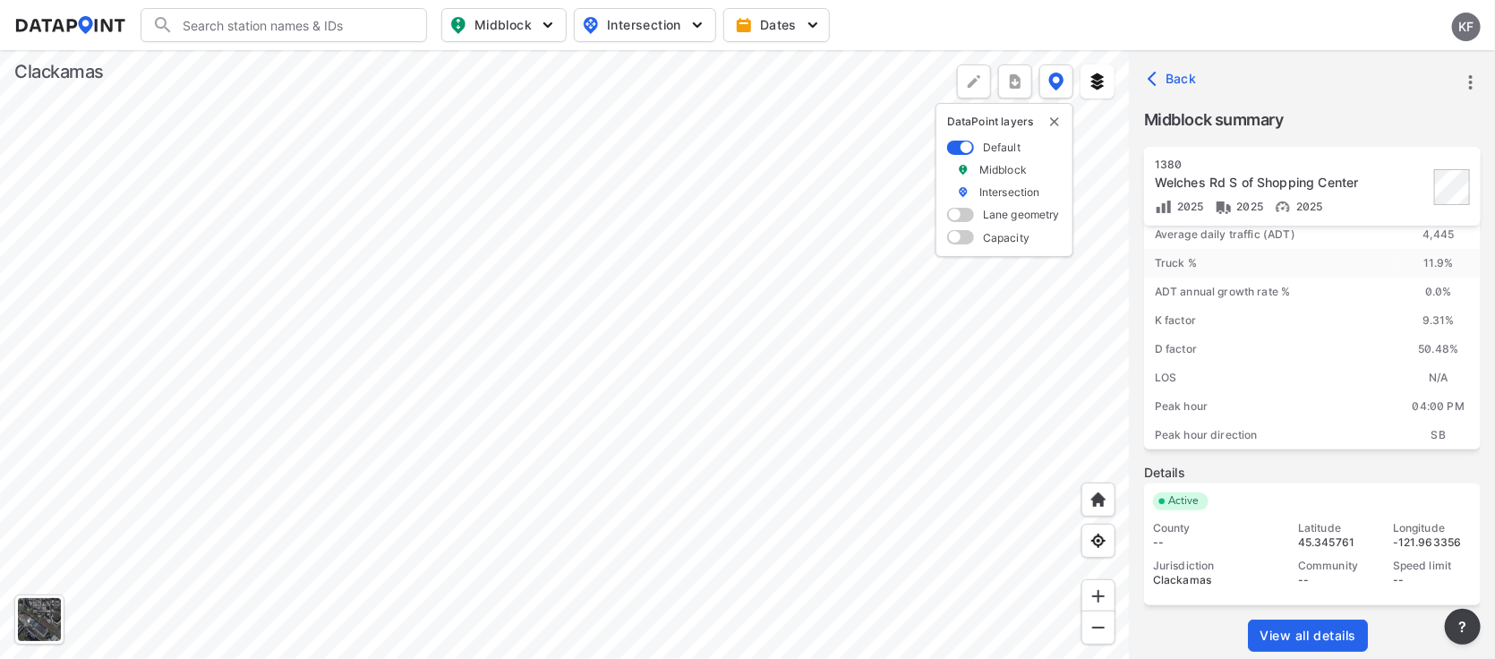
click at [1337, 624] on link "View all details" at bounding box center [1308, 636] width 120 height 32
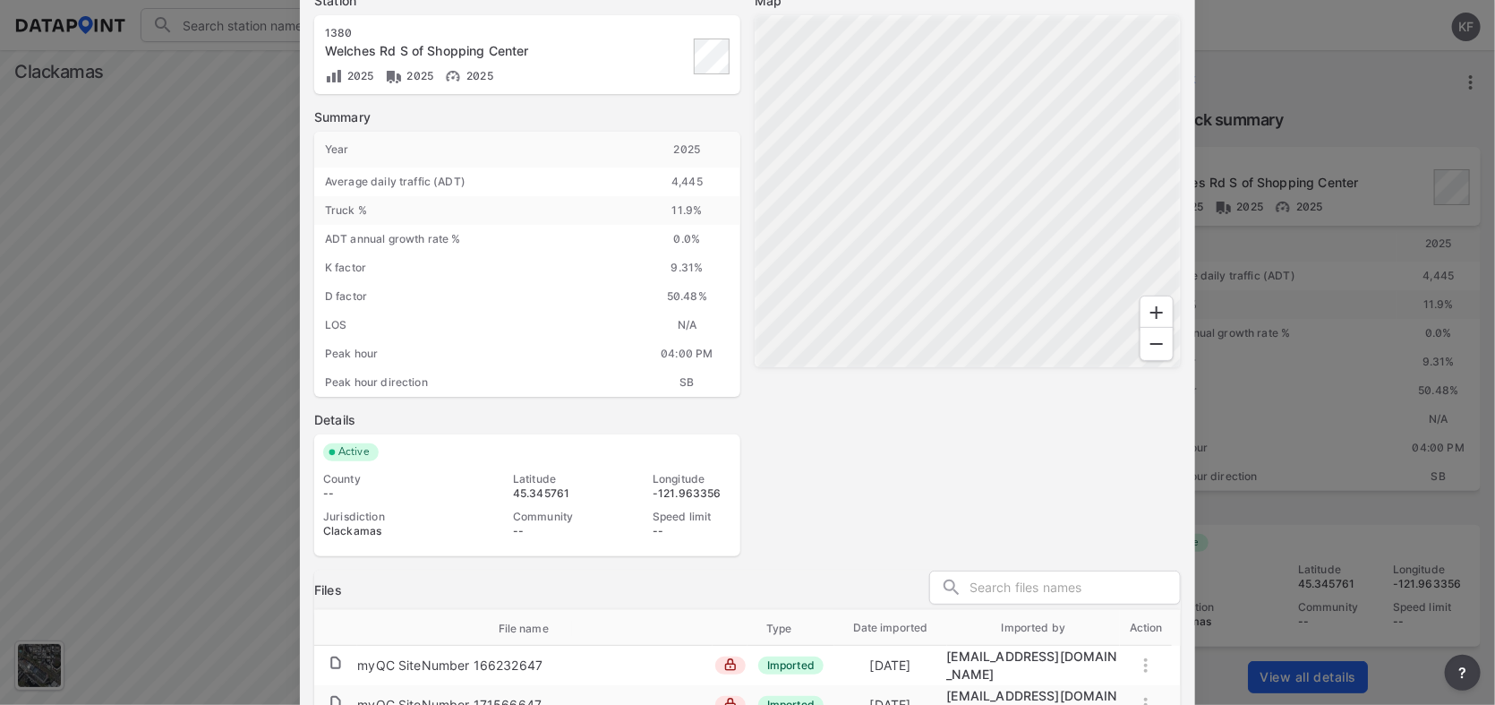
scroll to position [34, 0]
click at [1152, 658] on td at bounding box center [1146, 665] width 52 height 34
click at [1110, 340] on div "Map" at bounding box center [968, 274] width 426 height 564
click at [1104, 517] on div "Map" at bounding box center [968, 274] width 426 height 564
click at [1319, 72] on div at bounding box center [747, 352] width 1495 height 705
